Goal: Check status

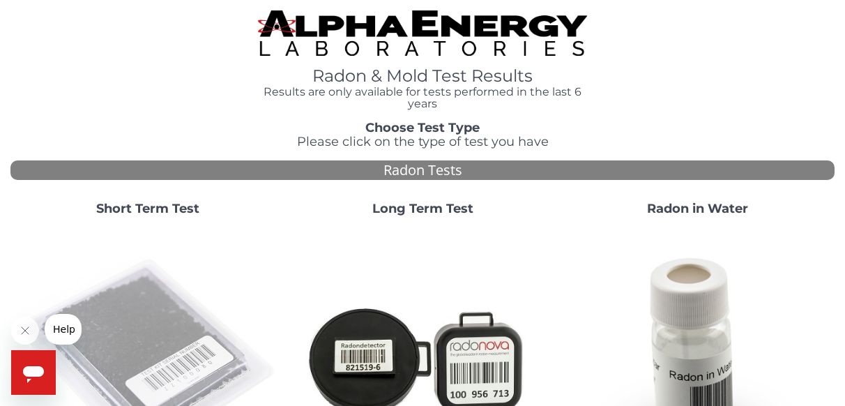
click at [166, 328] on img at bounding box center [148, 359] width 264 height 264
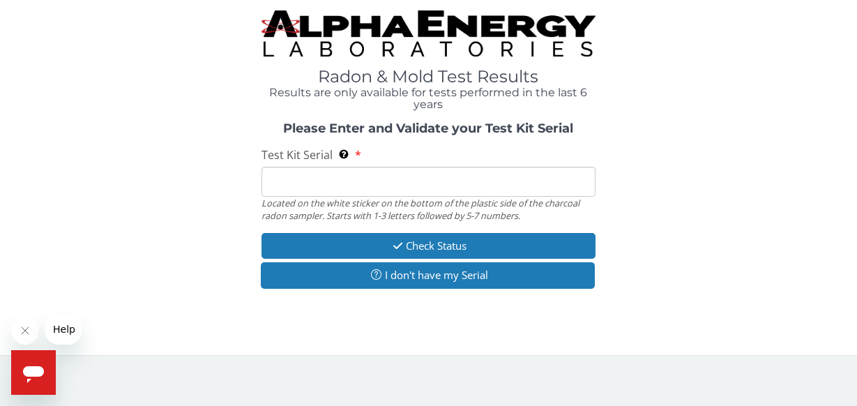
click at [313, 174] on input "Test Kit Serial Located on the white sticker on the bottom of the plastic side …" at bounding box center [428, 182] width 335 height 30
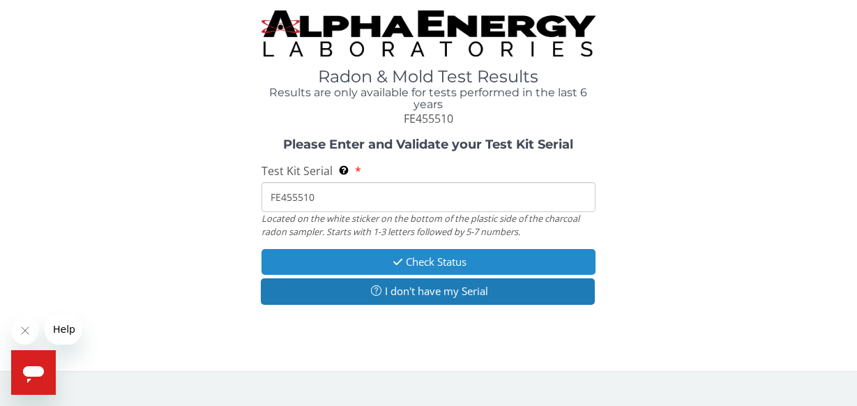
type input "FE455510"
click at [390, 259] on icon "button" at bounding box center [398, 262] width 16 height 10
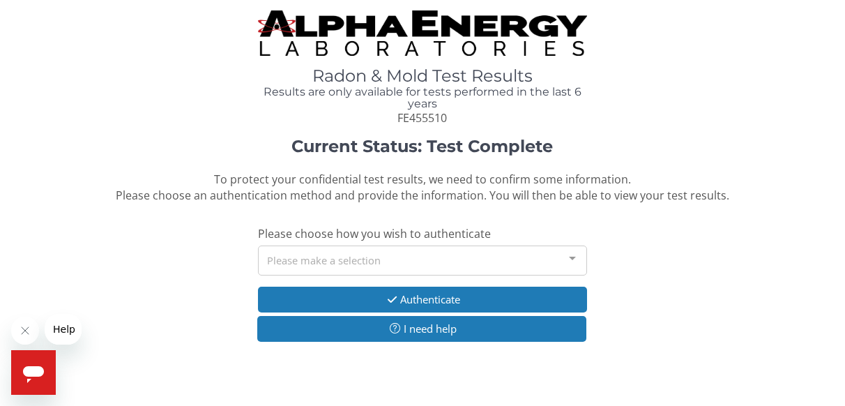
click at [358, 260] on div "Please make a selection" at bounding box center [423, 260] width 330 height 30
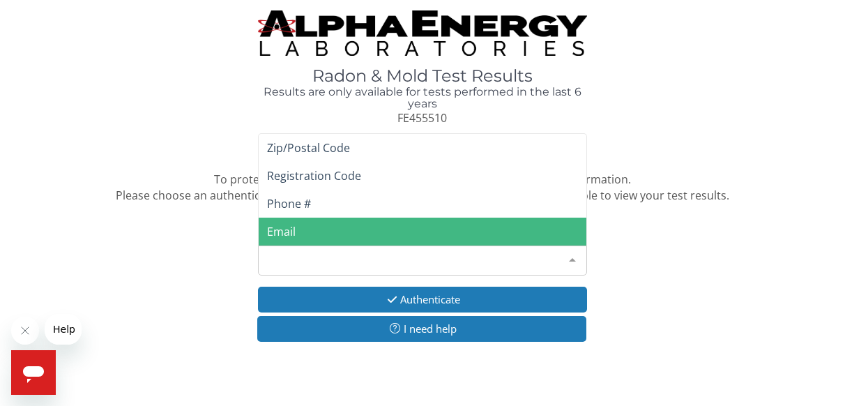
click at [294, 228] on span "Email" at bounding box center [281, 231] width 29 height 15
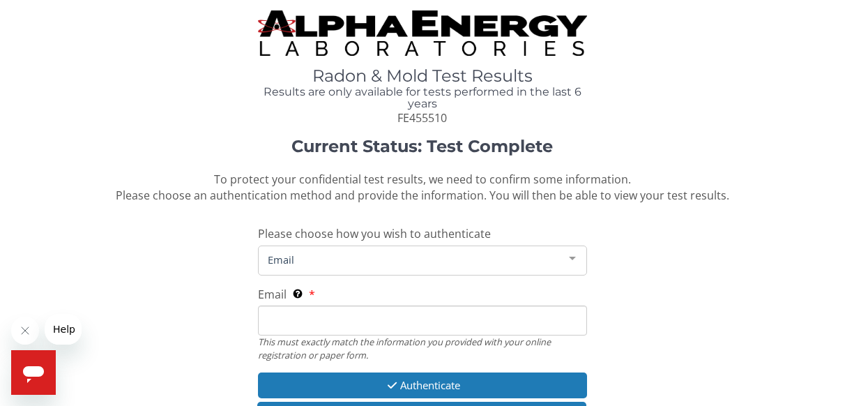
scroll to position [79, 0]
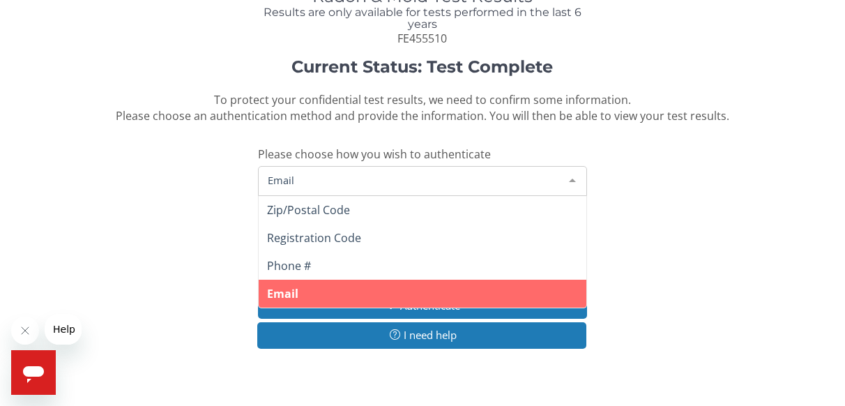
click at [573, 176] on div at bounding box center [572, 180] width 28 height 26
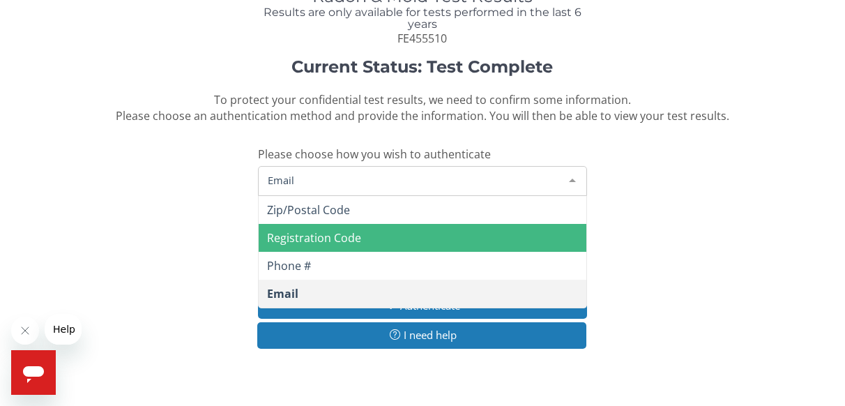
click at [347, 234] on span "Registration Code" at bounding box center [314, 237] width 94 height 15
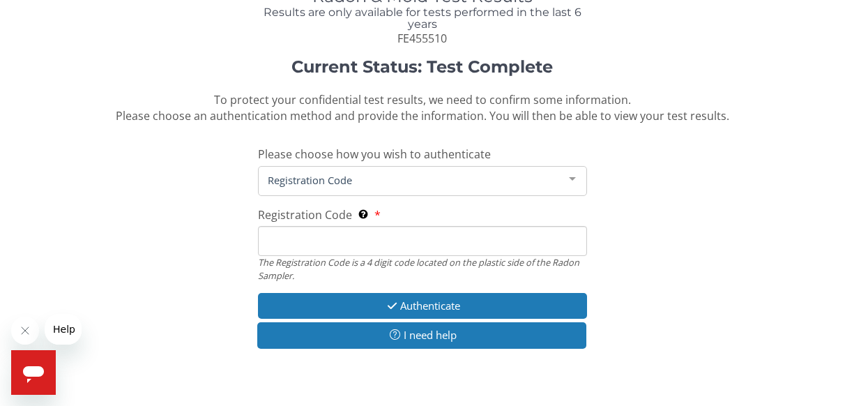
click at [336, 243] on input "Registration Code The Registration Code is a 4 digit code located on the plasti…" at bounding box center [423, 241] width 330 height 30
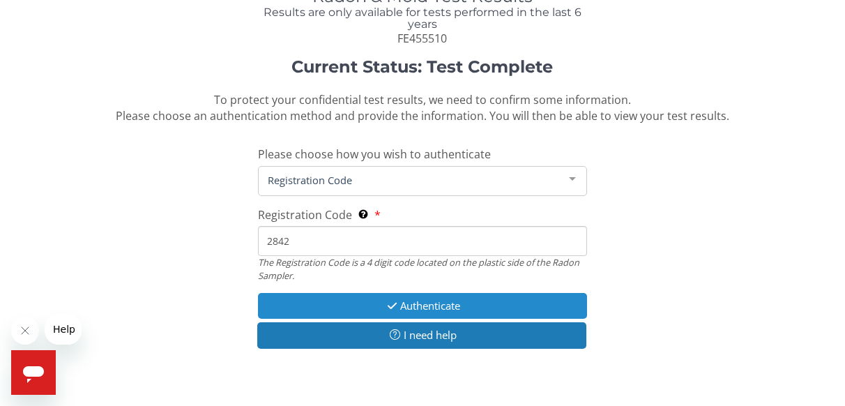
type input "2842"
click at [379, 307] on button "Authenticate" at bounding box center [423, 306] width 330 height 26
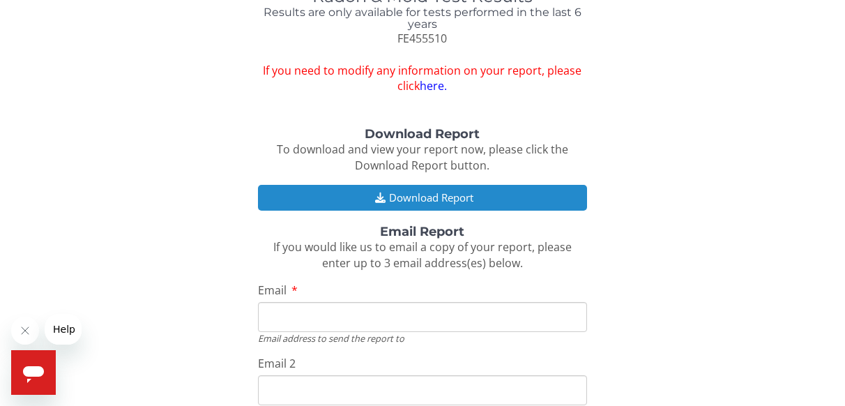
click at [457, 195] on button "Download Report" at bounding box center [423, 198] width 330 height 26
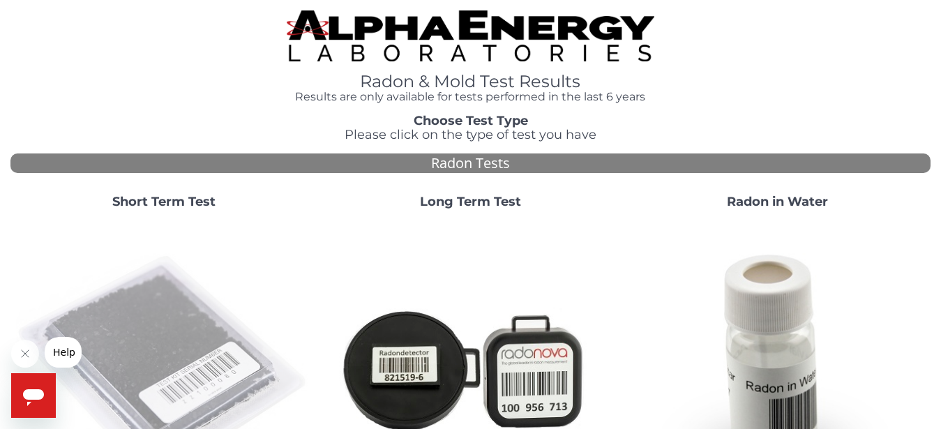
click at [165, 334] on img at bounding box center [164, 368] width 296 height 296
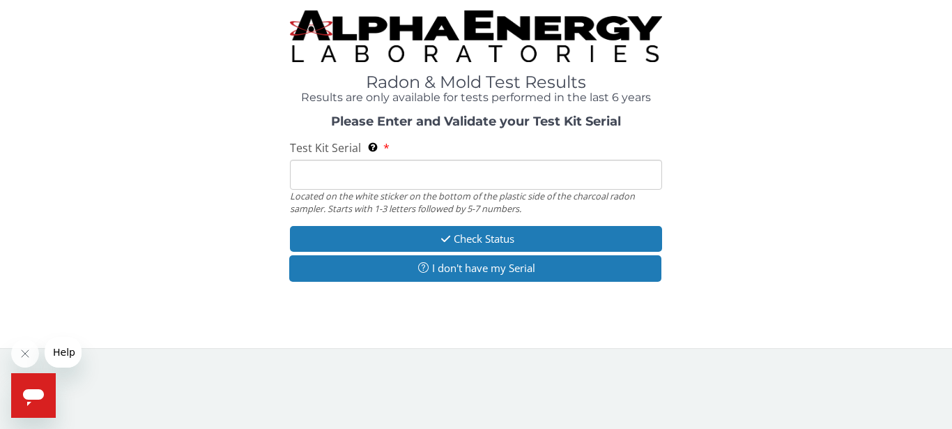
click at [388, 172] on input "Test Kit Serial Located on the white sticker on the bottom of the plastic side …" at bounding box center [476, 175] width 372 height 30
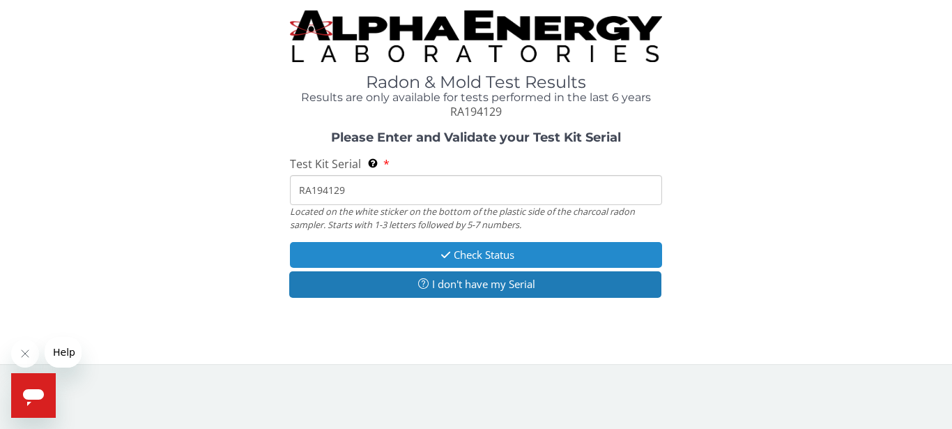
type input "RA194129"
click at [408, 254] on button "Check Status" at bounding box center [476, 255] width 372 height 26
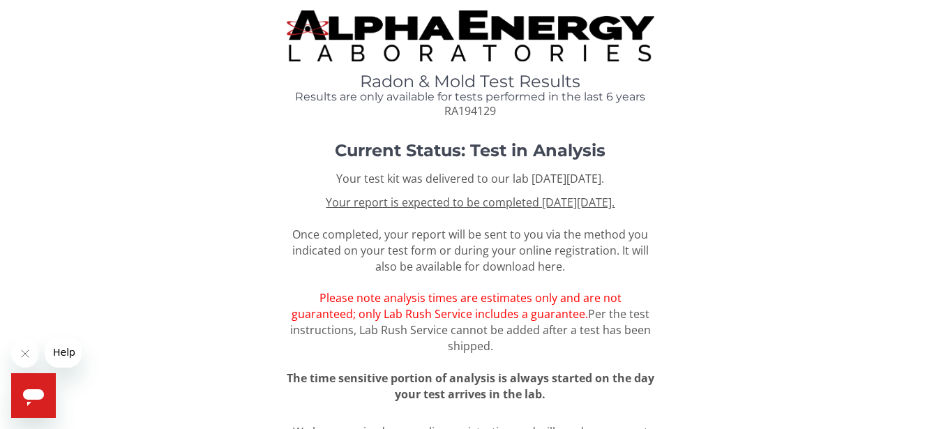
click at [750, 158] on h1 "Current Status: Test in Analysis" at bounding box center [470, 151] width 736 height 18
